Goal: Navigation & Orientation: Find specific page/section

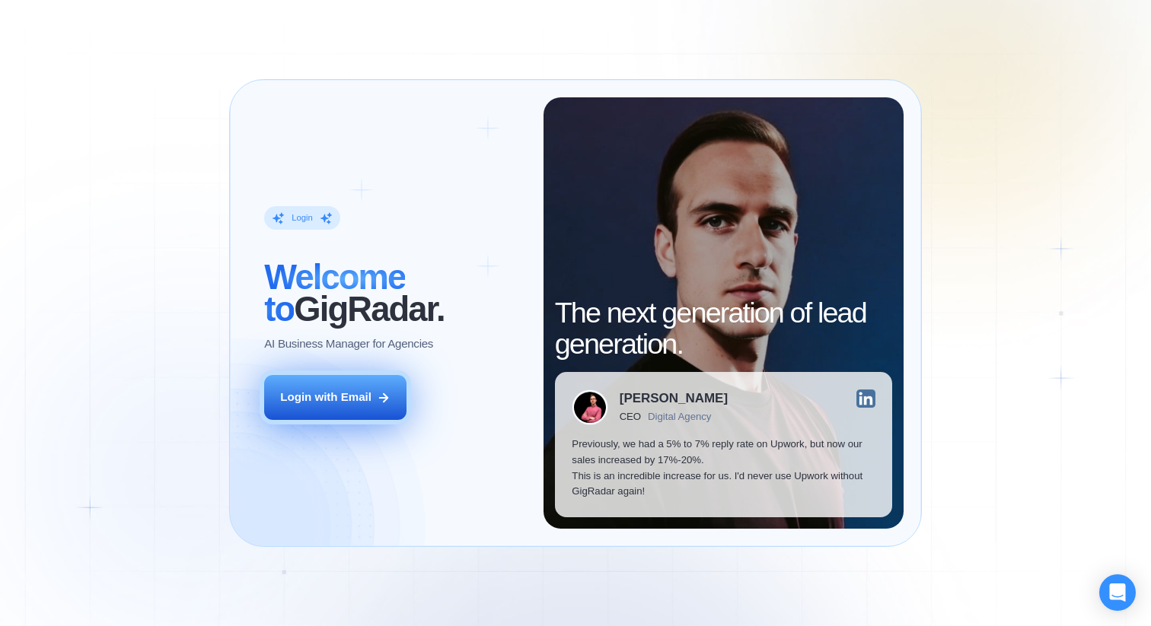
click at [370, 389] on button "Login with Email" at bounding box center [335, 397] width 142 height 45
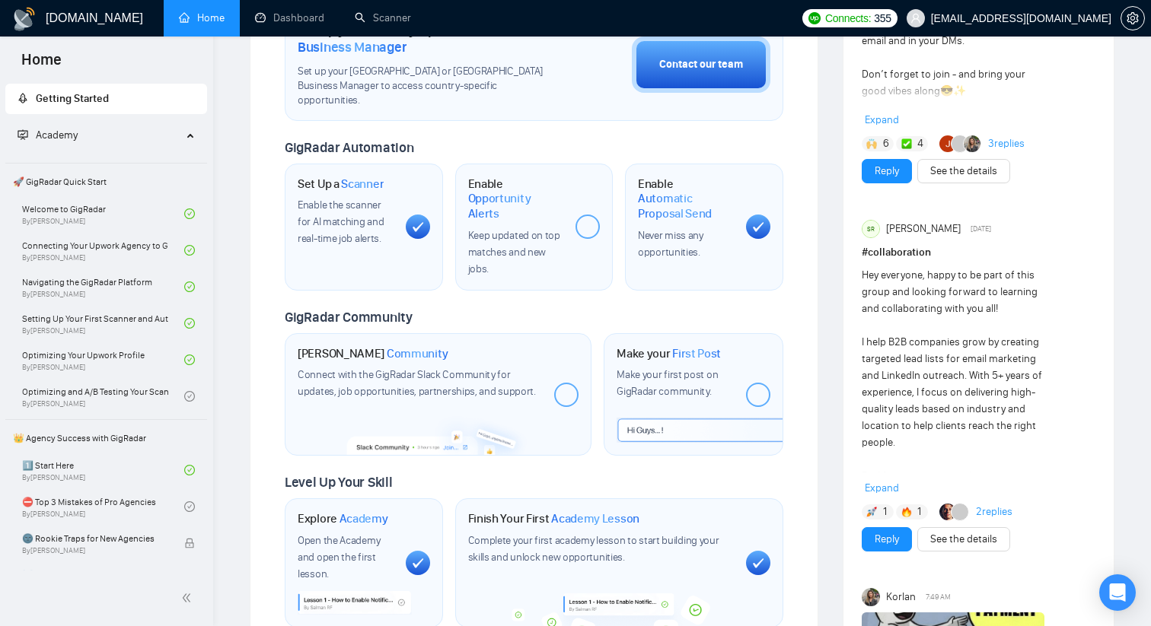
scroll to position [434, 0]
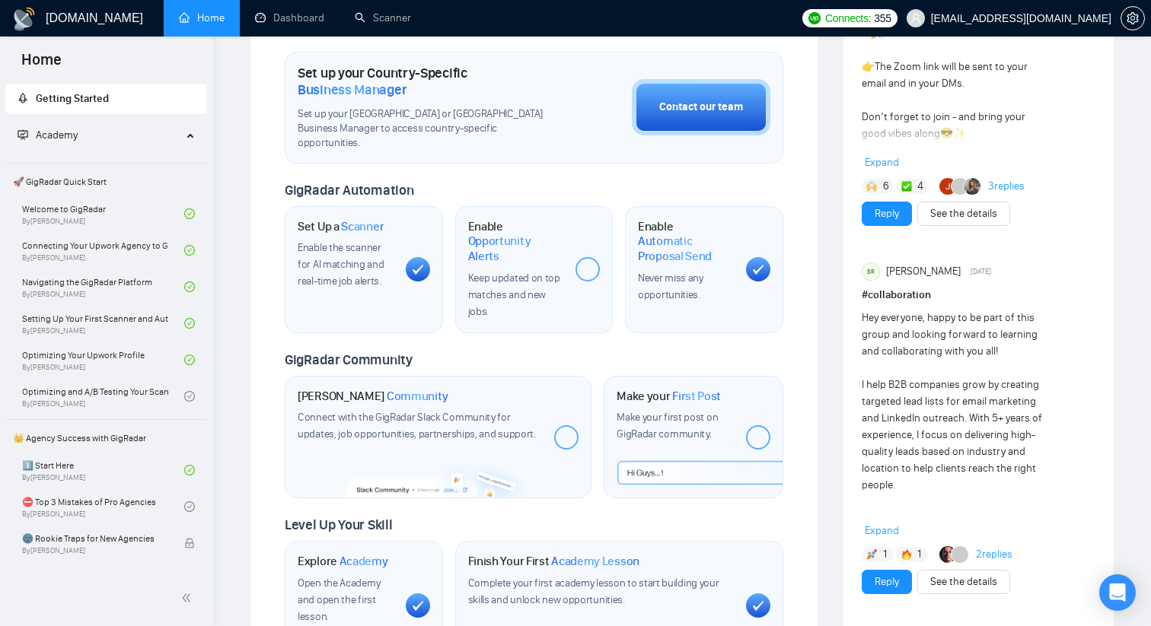
click at [584, 257] on div at bounding box center [587, 269] width 24 height 24
click at [587, 257] on div at bounding box center [587, 269] width 24 height 24
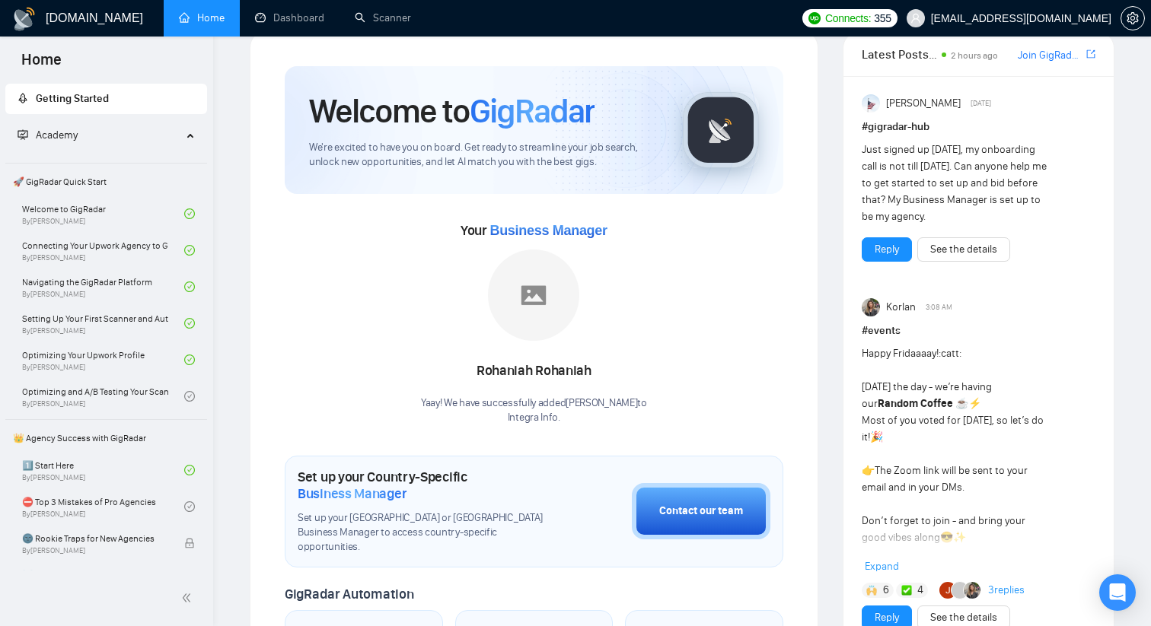
scroll to position [0, 0]
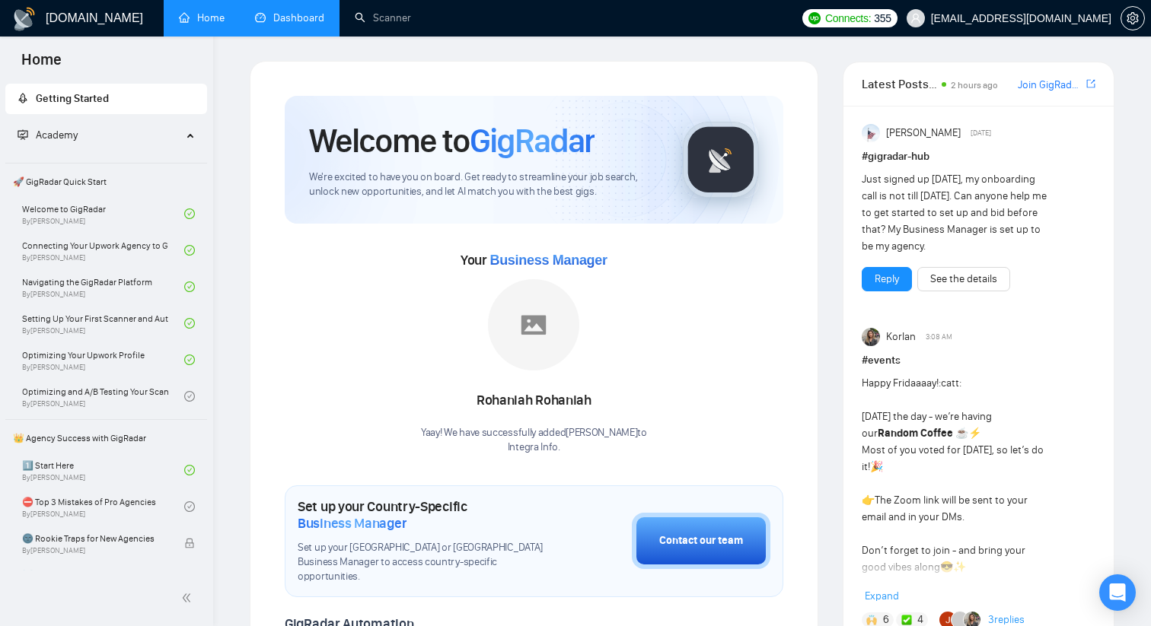
click at [292, 21] on link "Dashboard" at bounding box center [289, 17] width 69 height 13
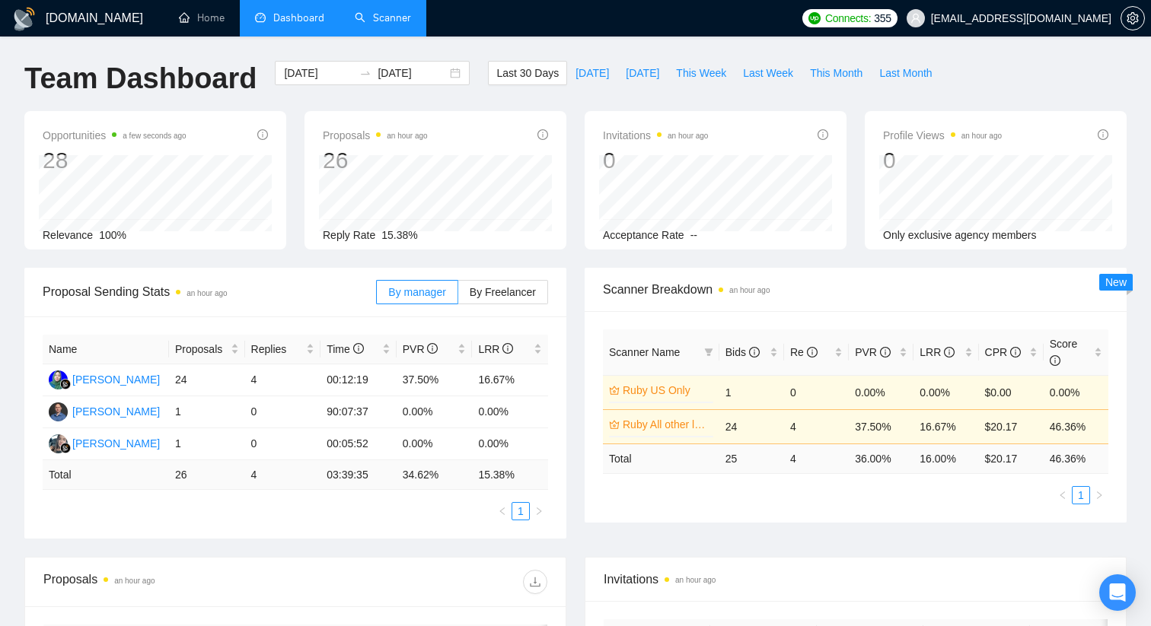
click at [411, 24] on link "Scanner" at bounding box center [383, 17] width 56 height 13
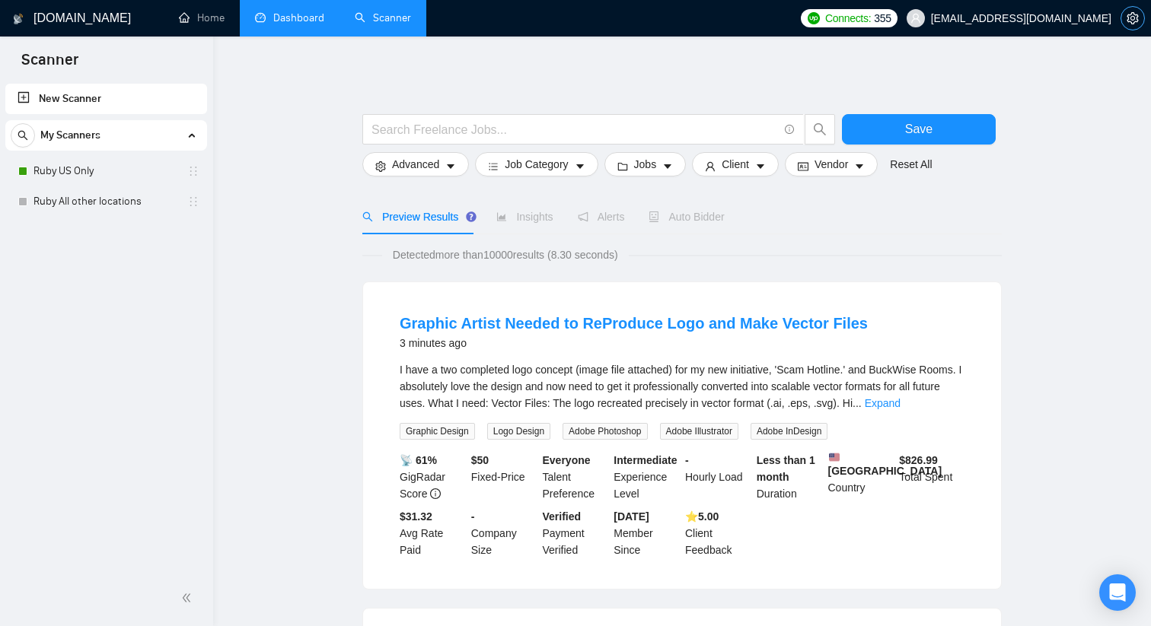
click at [1133, 18] on icon "setting" at bounding box center [1132, 18] width 12 height 12
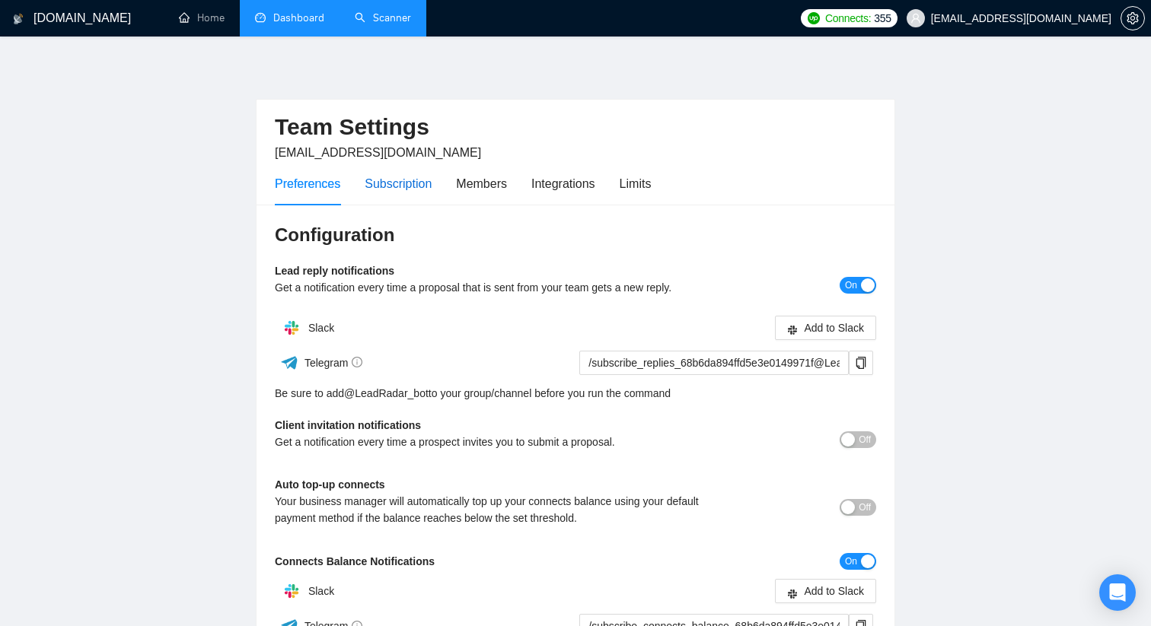
click at [412, 185] on div "Subscription" at bounding box center [397, 183] width 67 height 19
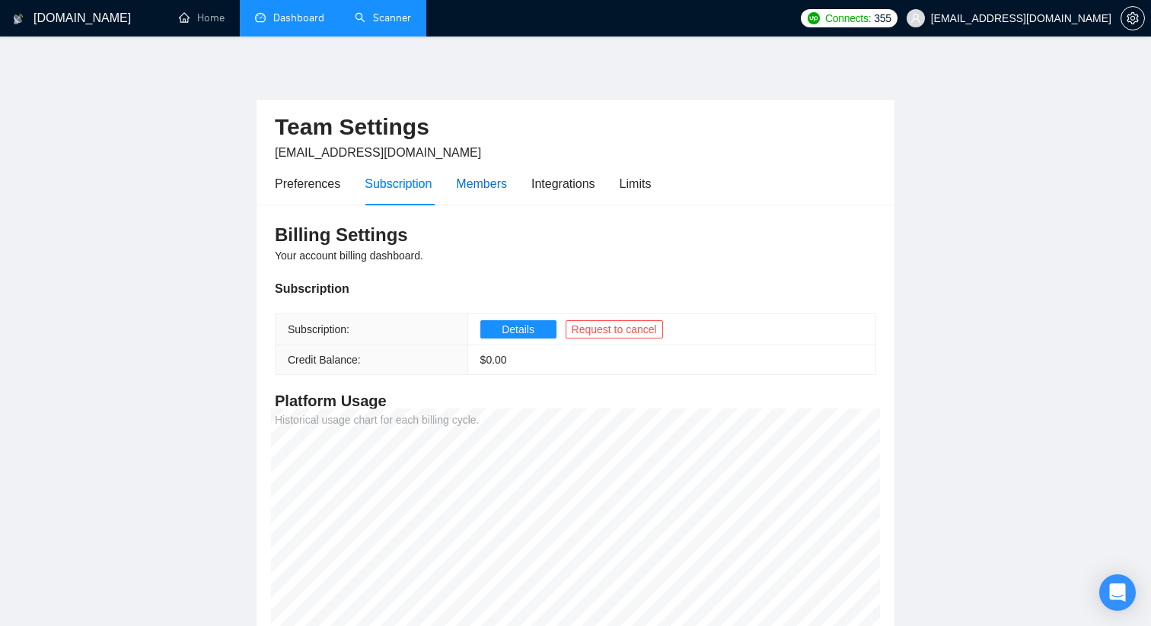
click at [487, 184] on div "Members" at bounding box center [481, 183] width 51 height 19
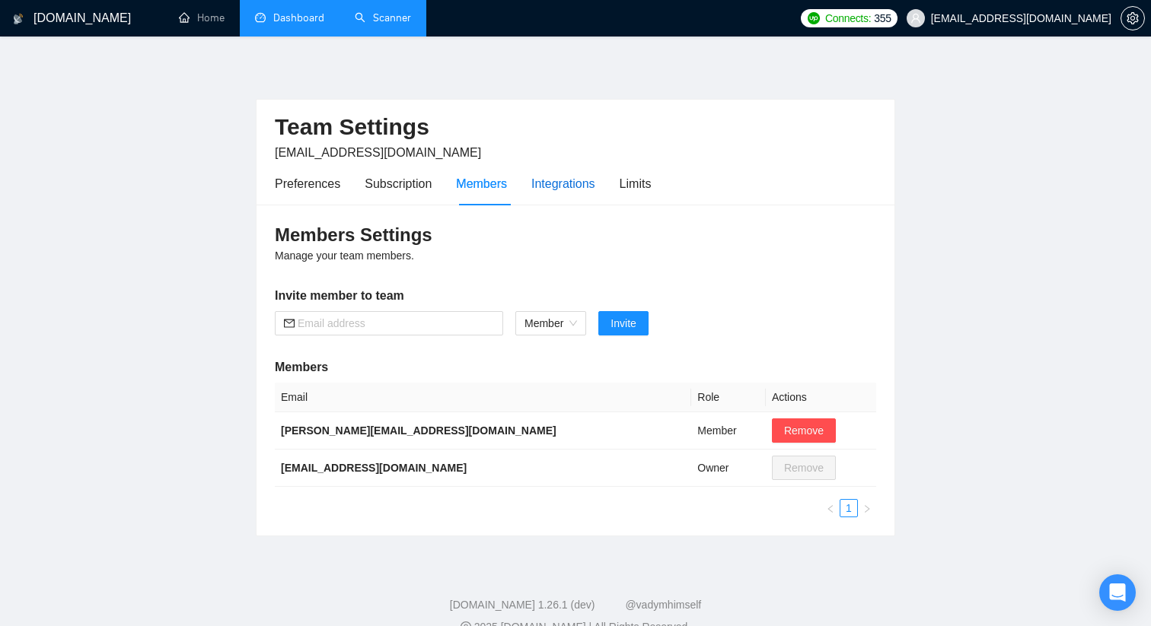
click at [570, 186] on div "Integrations" at bounding box center [563, 183] width 64 height 19
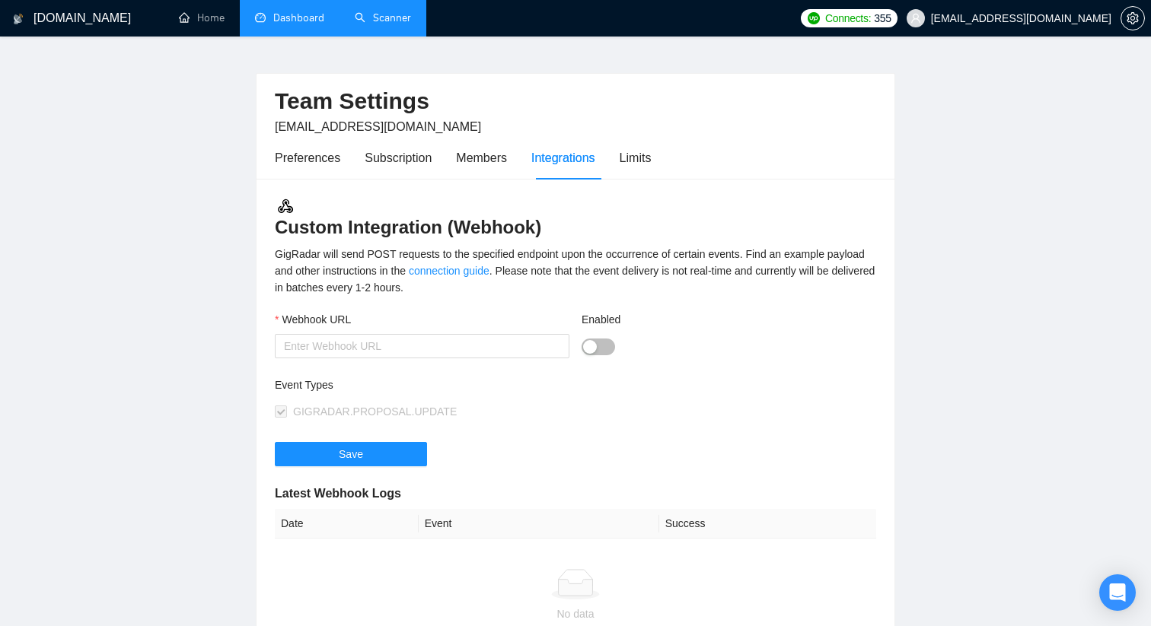
scroll to position [27, 0]
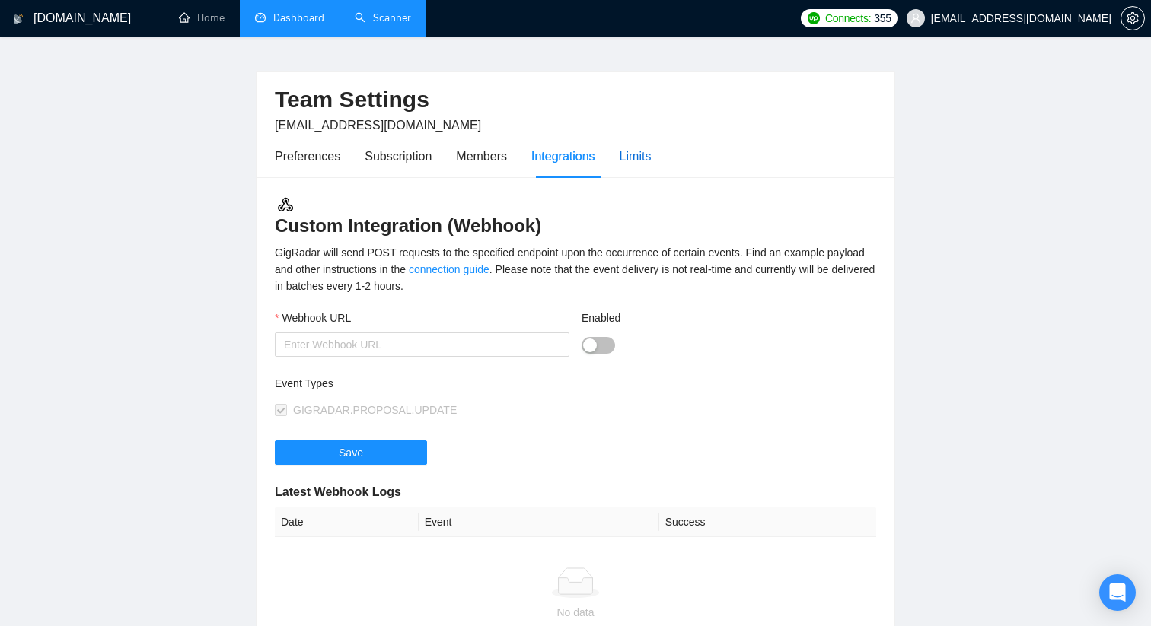
click at [635, 160] on div "Limits" at bounding box center [635, 156] width 32 height 19
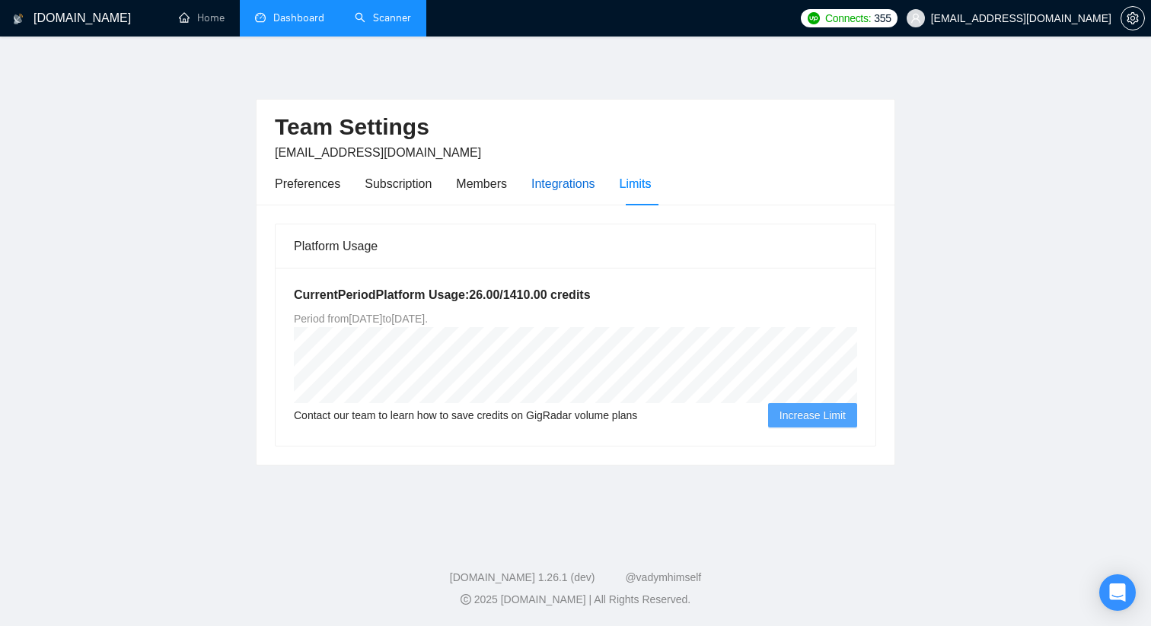
click at [559, 182] on div "Integrations" at bounding box center [563, 183] width 64 height 19
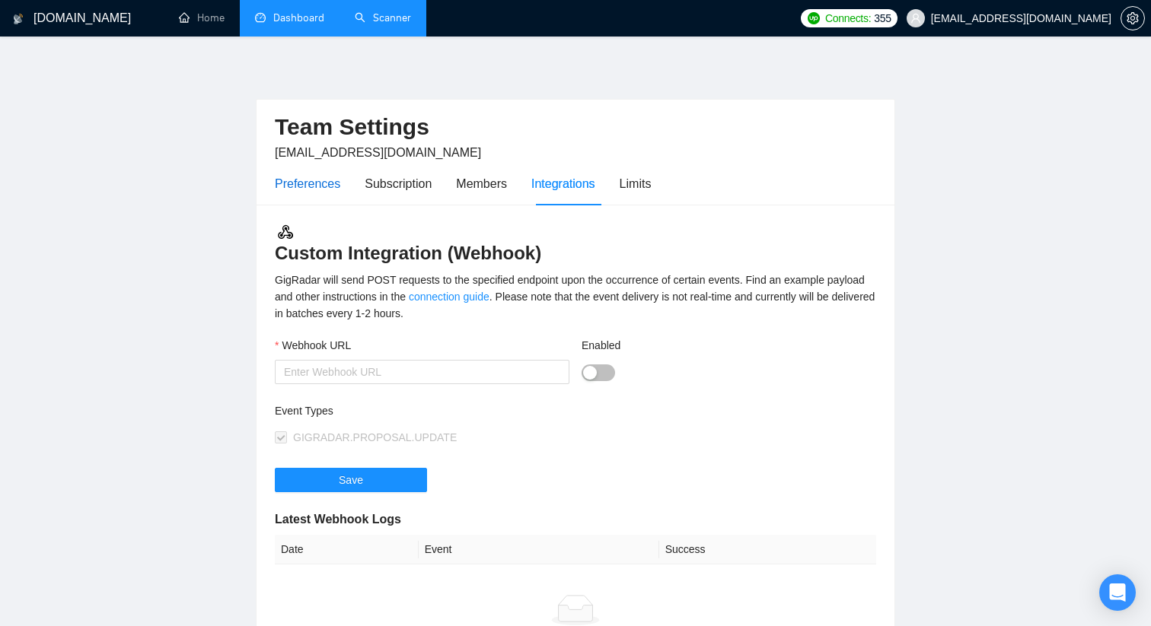
click at [305, 186] on div "Preferences" at bounding box center [307, 183] width 65 height 19
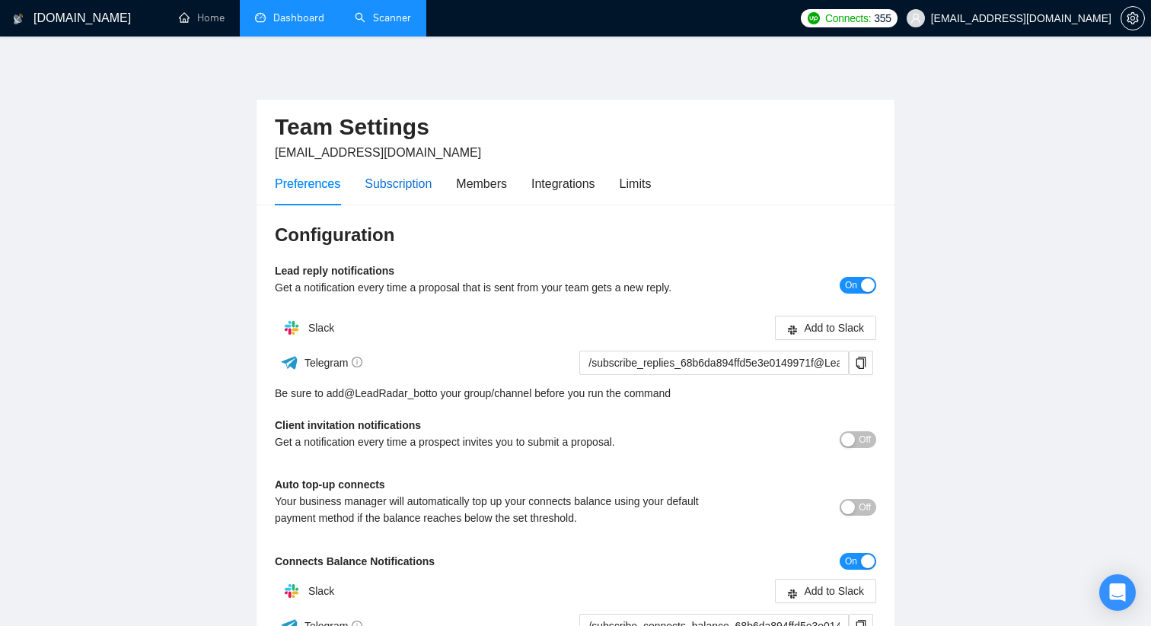
click at [393, 191] on div "Subscription" at bounding box center [397, 183] width 67 height 19
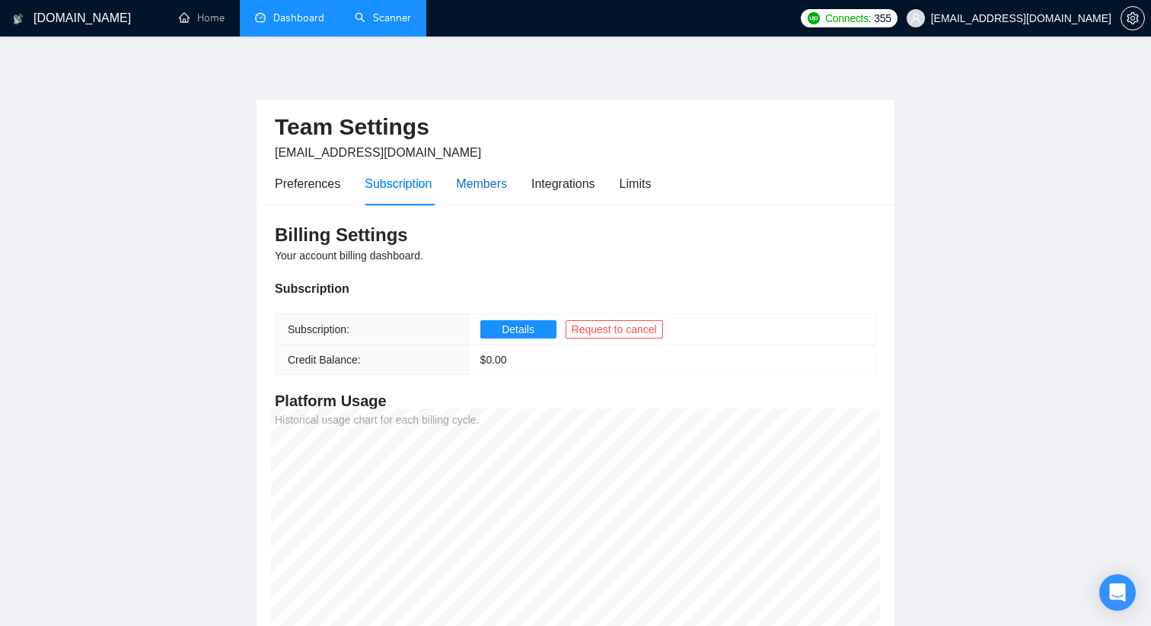
click at [495, 186] on div "Members" at bounding box center [481, 183] width 51 height 19
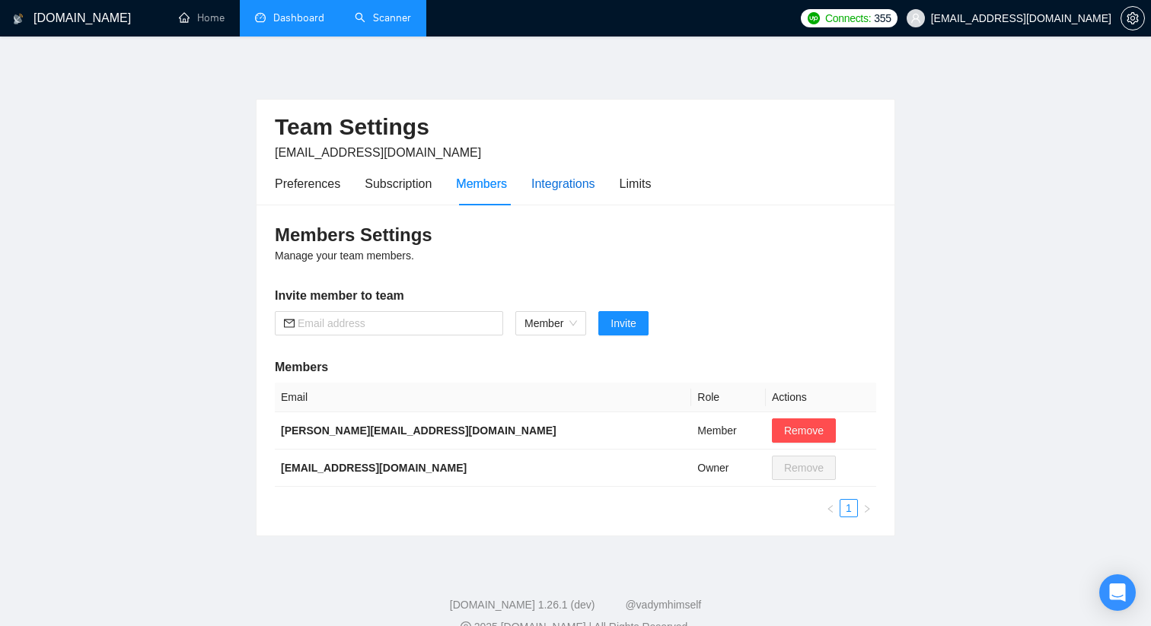
click at [561, 190] on div "Integrations" at bounding box center [563, 183] width 64 height 19
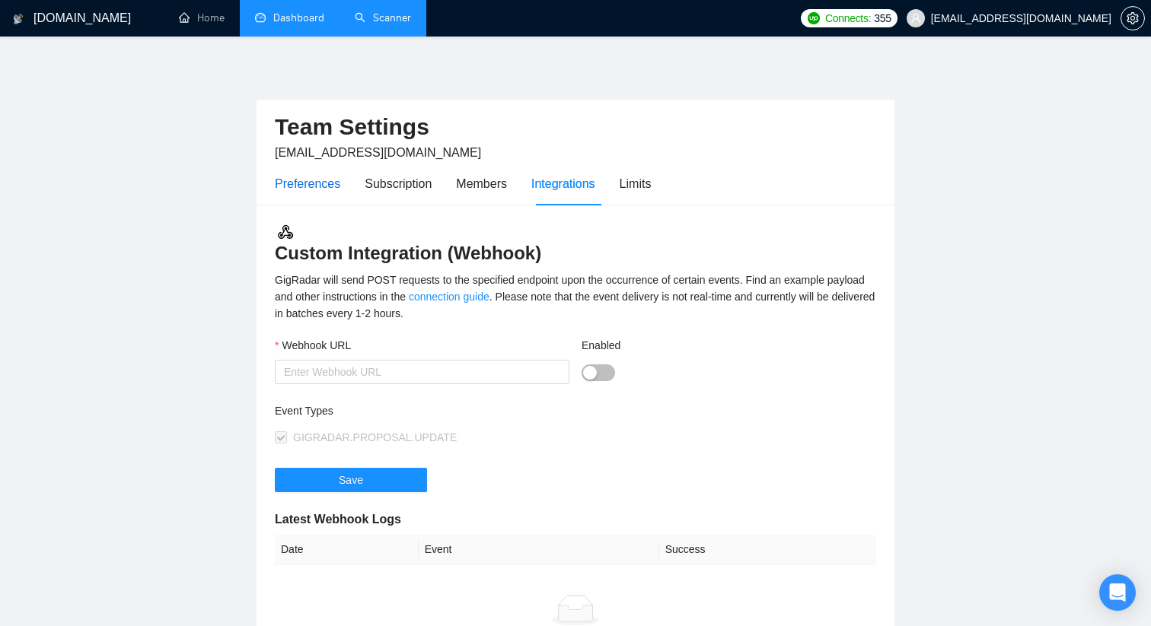
click at [329, 186] on div "Preferences" at bounding box center [307, 183] width 65 height 19
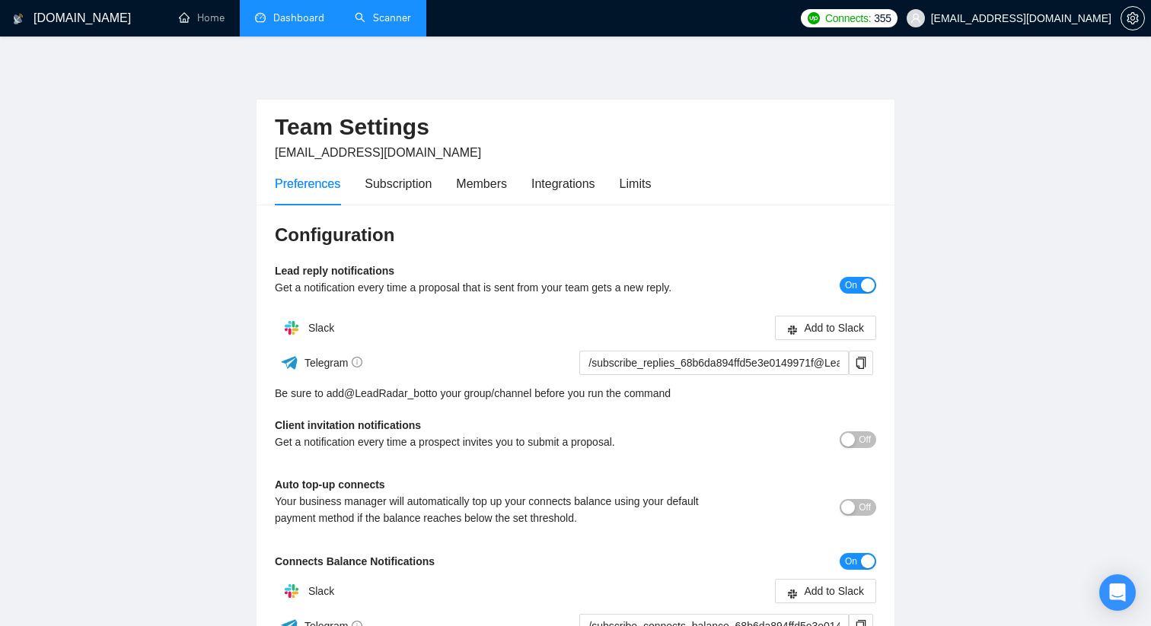
click at [301, 16] on link "Dashboard" at bounding box center [289, 17] width 69 height 13
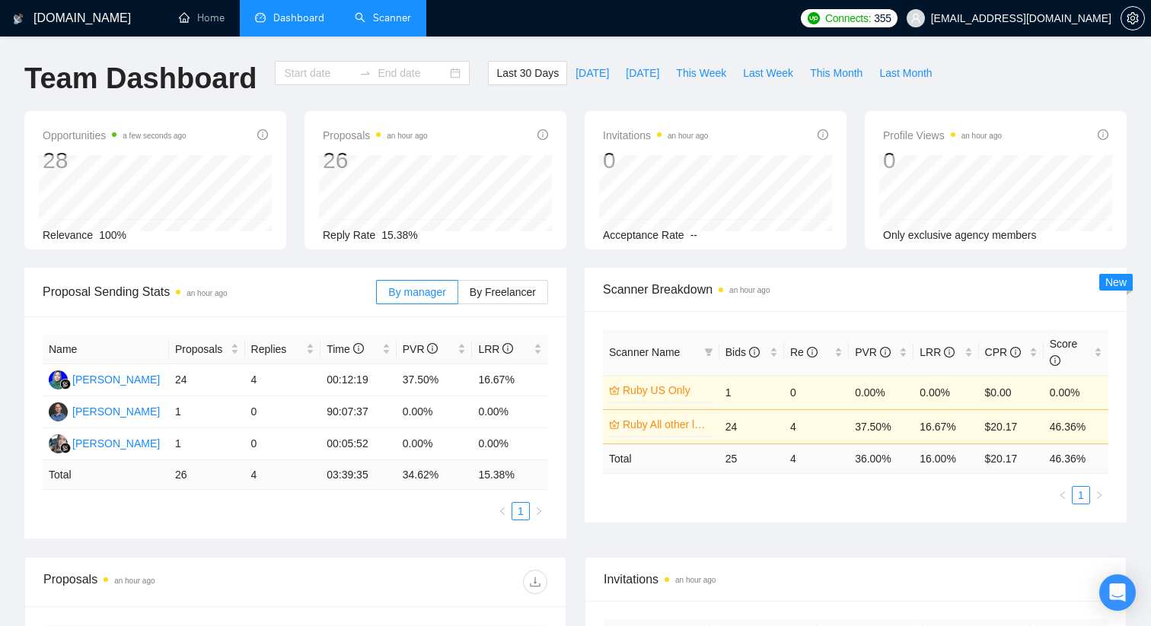
type input "2025-08-20"
type input "2025-09-19"
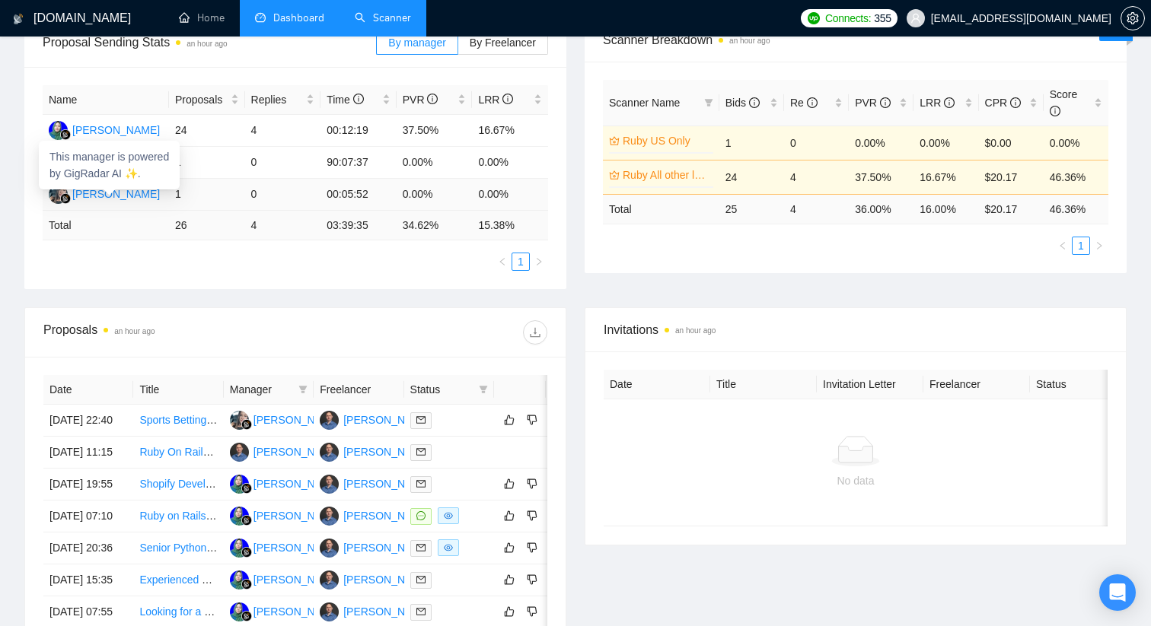
click at [144, 196] on div "Marina Cherepanova" at bounding box center [116, 194] width 88 height 17
